Goal: Transaction & Acquisition: Purchase product/service

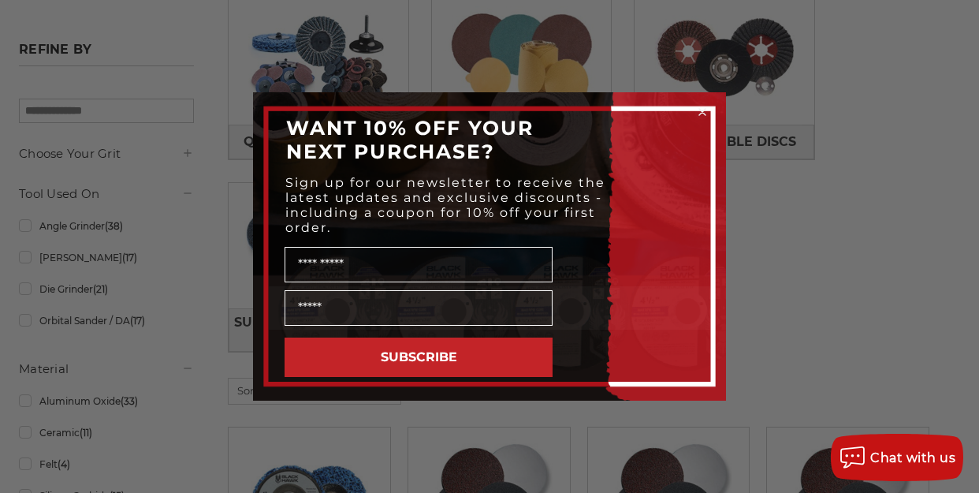
scroll to position [514, 0]
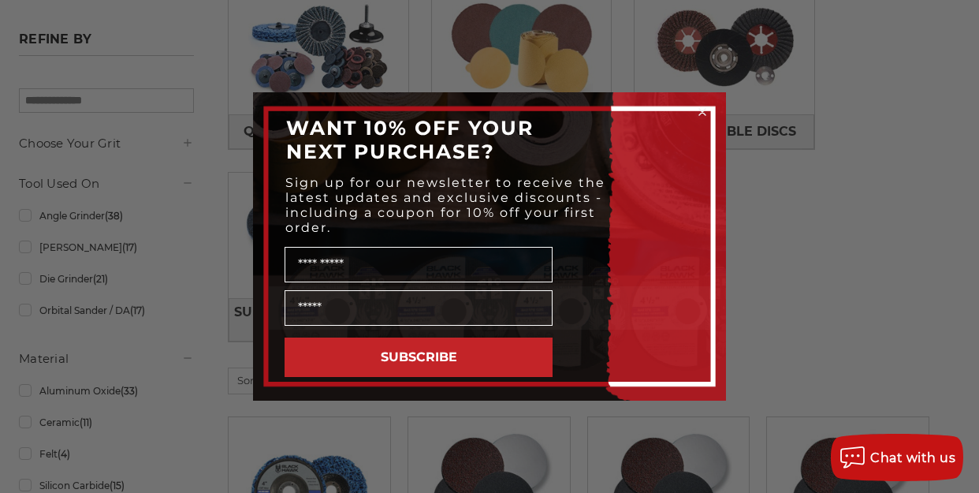
click at [28, 313] on div "Close dialog WANT 10% OFF YOUR NEXT PURCHASE? Sign up for our newsletter to rec…" at bounding box center [489, 246] width 979 height 493
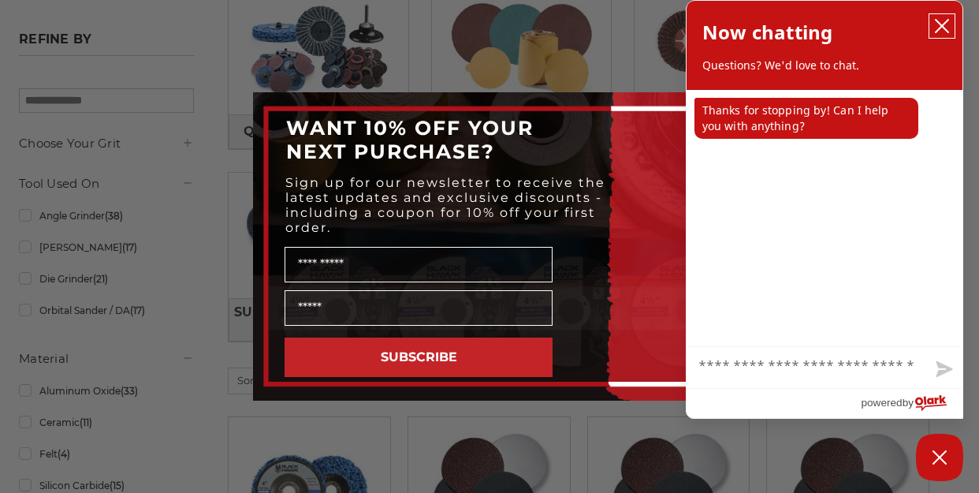
click at [945, 24] on icon "close chatbox" at bounding box center [942, 26] width 16 height 16
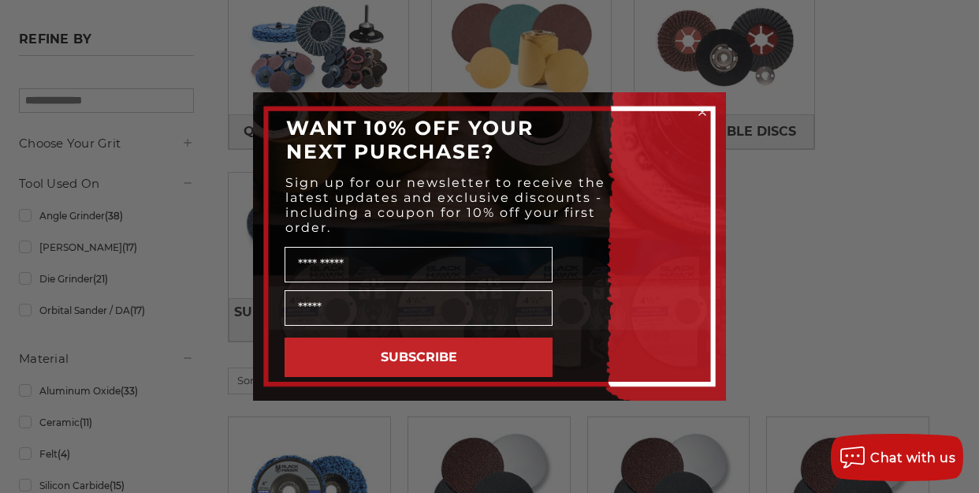
click at [703, 113] on circle "Close dialog" at bounding box center [702, 112] width 15 height 15
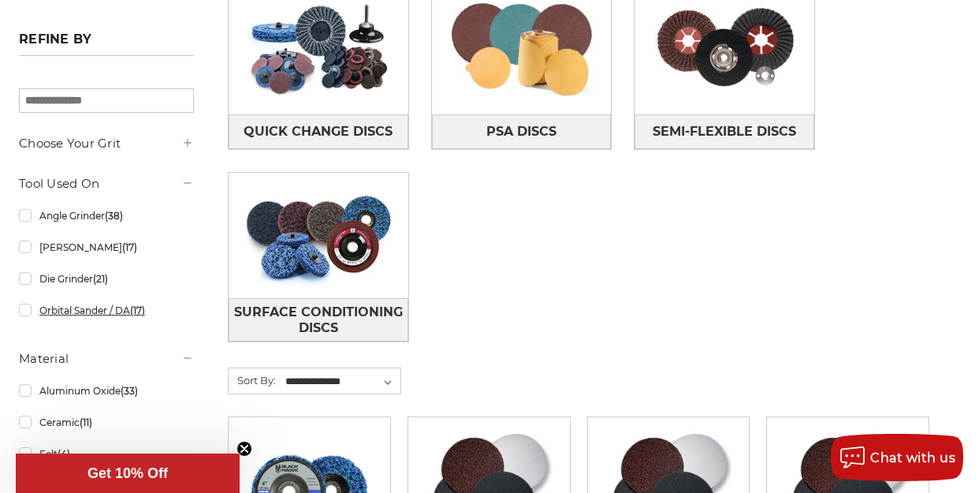
click at [26, 309] on link "Orbital Sander / DA (17)" at bounding box center [106, 310] width 175 height 28
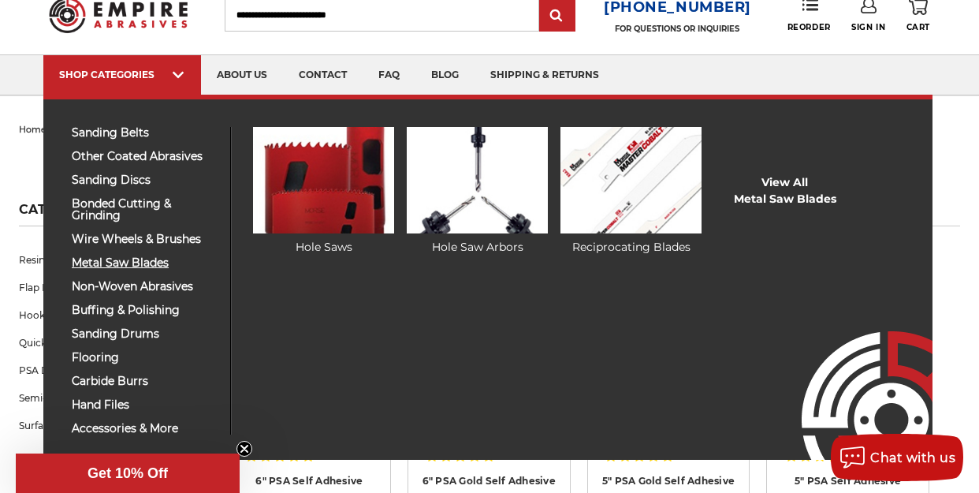
scroll to position [57, 0]
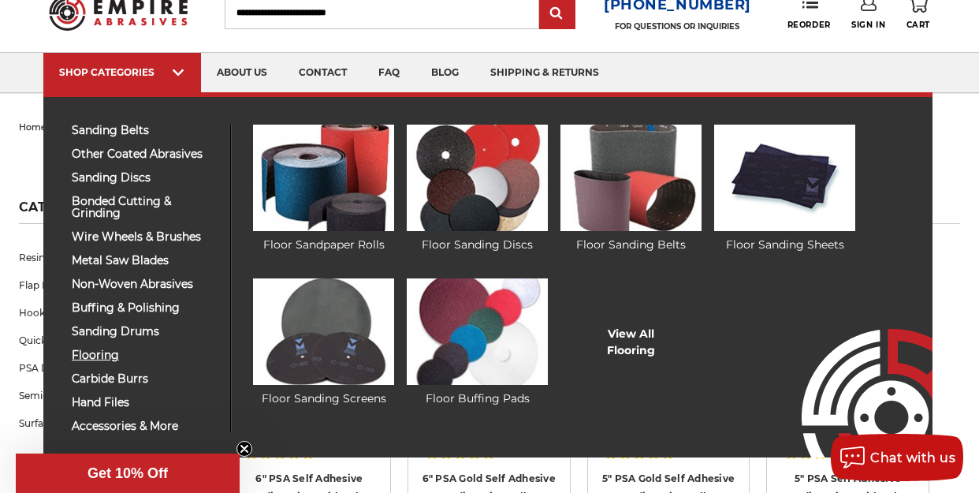
click at [91, 350] on span "flooring" at bounding box center [145, 355] width 147 height 12
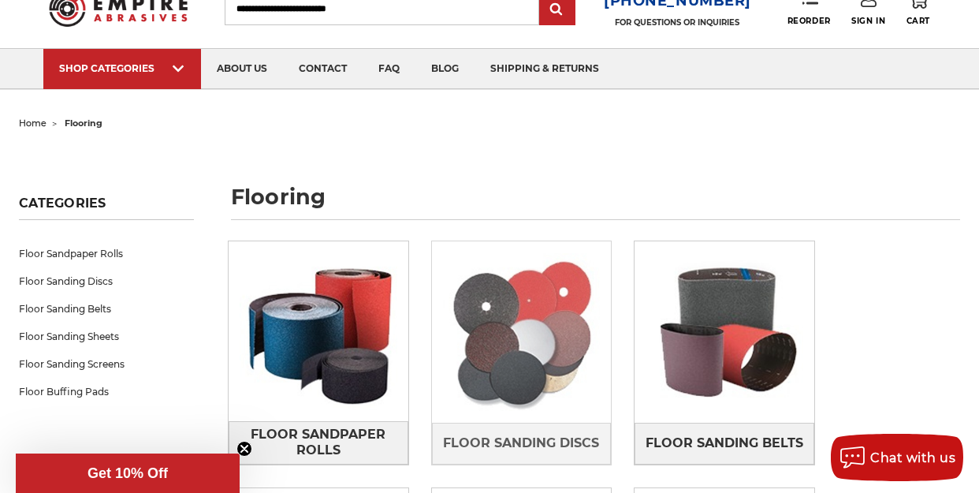
scroll to position [59, 0]
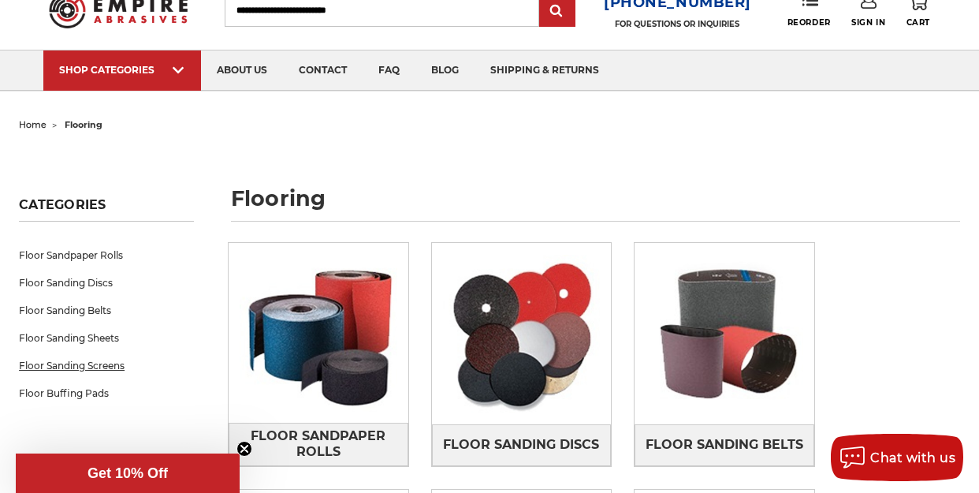
click at [62, 363] on link "Floor Sanding Screens" at bounding box center [106, 366] width 175 height 28
